Goal: Information Seeking & Learning: Learn about a topic

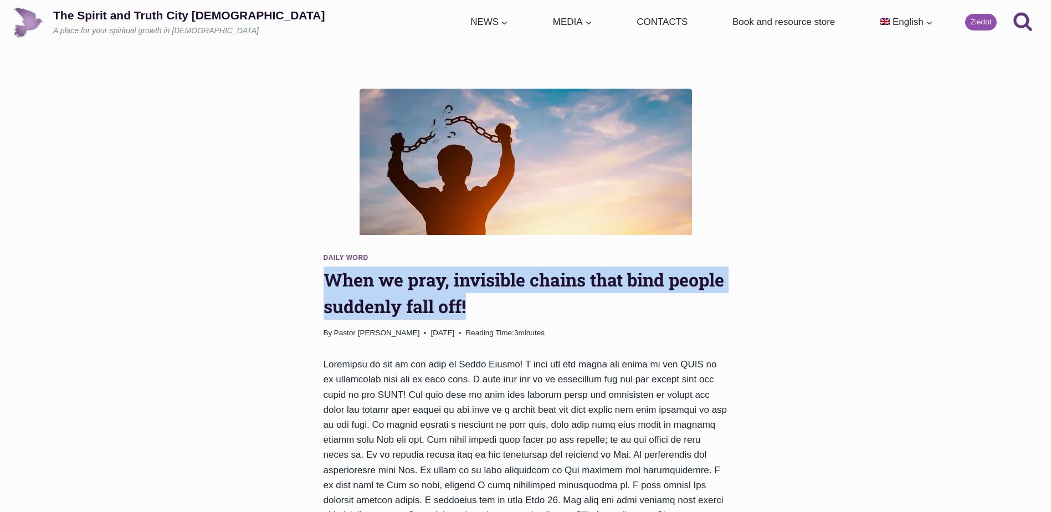
drag, startPoint x: 477, startPoint y: 305, endPoint x: 330, endPoint y: 280, distance: 149.4
click at [330, 280] on h1 "When we pray, invisible chains that bind people suddenly fall off!" at bounding box center [526, 292] width 404 height 53
drag, startPoint x: 330, startPoint y: 280, endPoint x: 352, endPoint y: 274, distance: 22.4
copy h1 "When we pray, invisible chains that bind people suddenly fall off!"
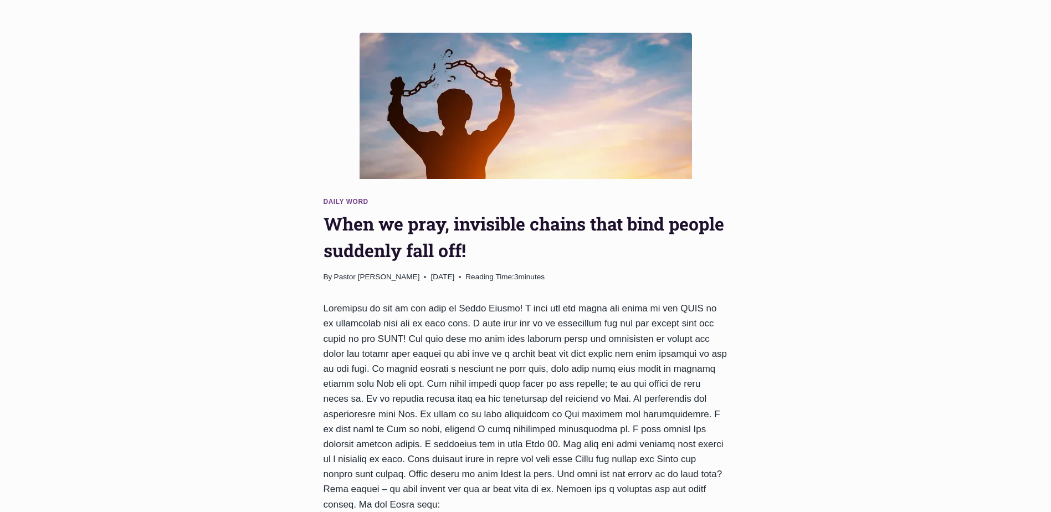
scroll to position [332, 0]
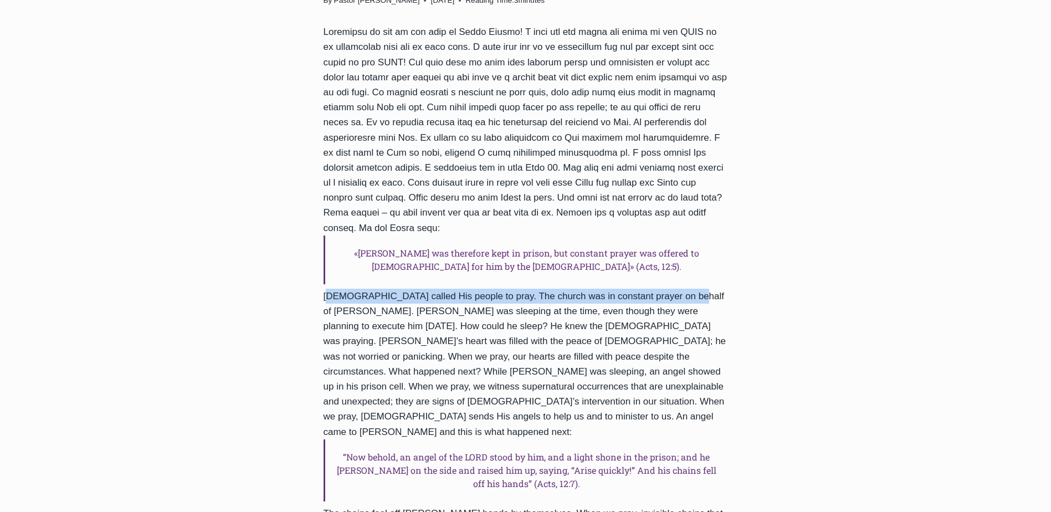
drag, startPoint x: 324, startPoint y: 279, endPoint x: 671, endPoint y: 284, distance: 346.8
click at [671, 284] on div "«Peter was therefore kept in prison, but constant prayer was offered to God for…" at bounding box center [526, 381] width 404 height 714
drag, startPoint x: 671, startPoint y: 284, endPoint x: 587, endPoint y: 271, distance: 85.2
copy div "God called His people to pray. The church was in constant prayer on behalf of P…"
